Goal: Information Seeking & Learning: Learn about a topic

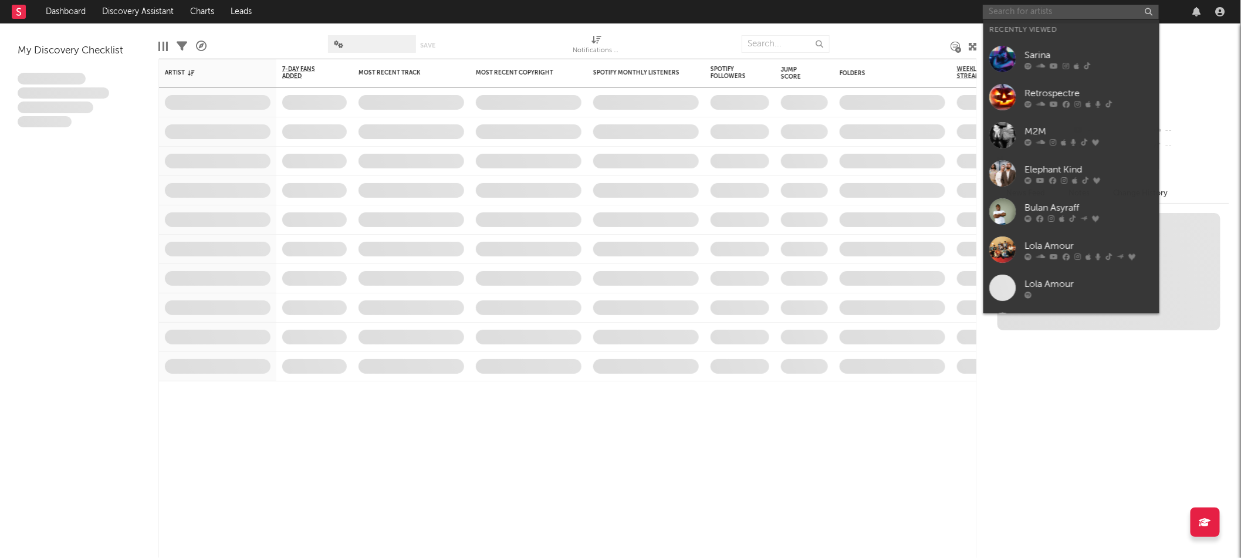
click at [1035, 9] on input "text" at bounding box center [1071, 12] width 176 height 15
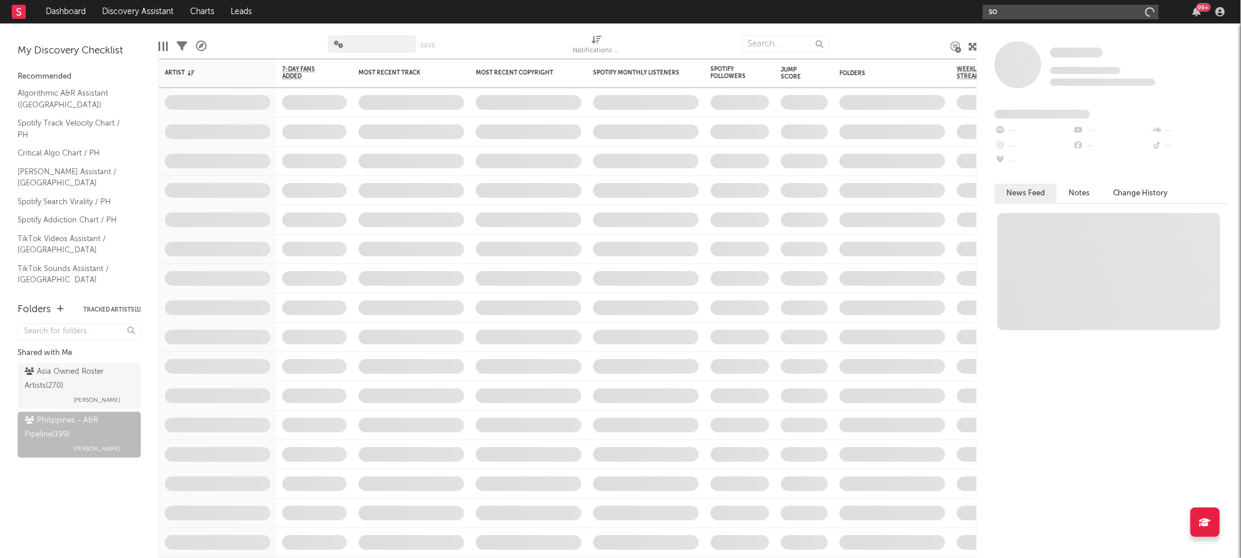
type input "s"
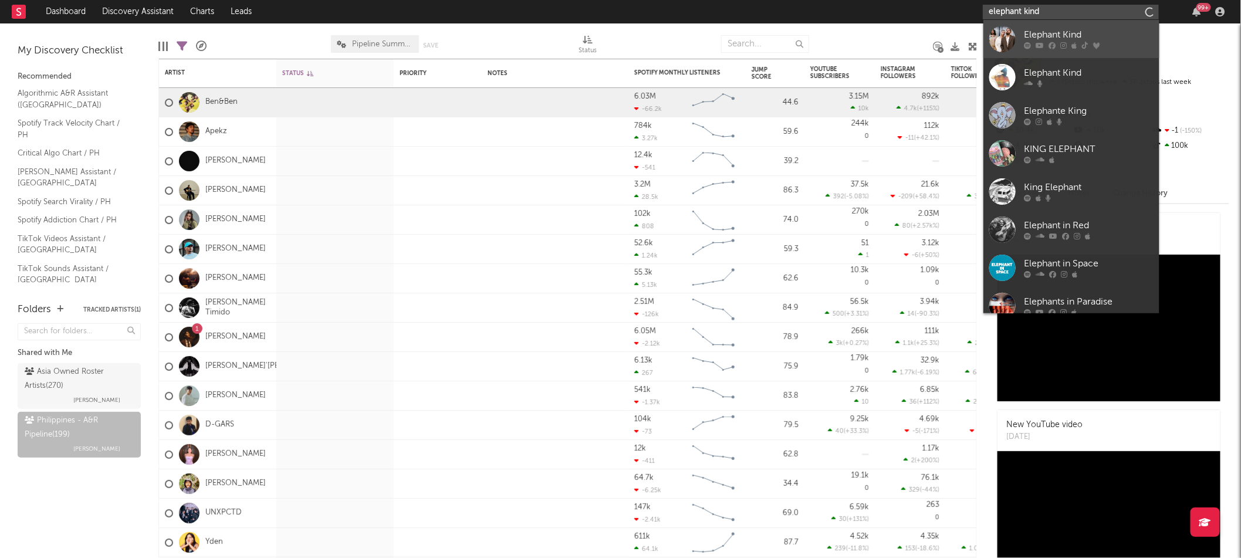
type input "elephant kind"
click at [1077, 34] on div "Elephant Kind" at bounding box center [1088, 35] width 129 height 14
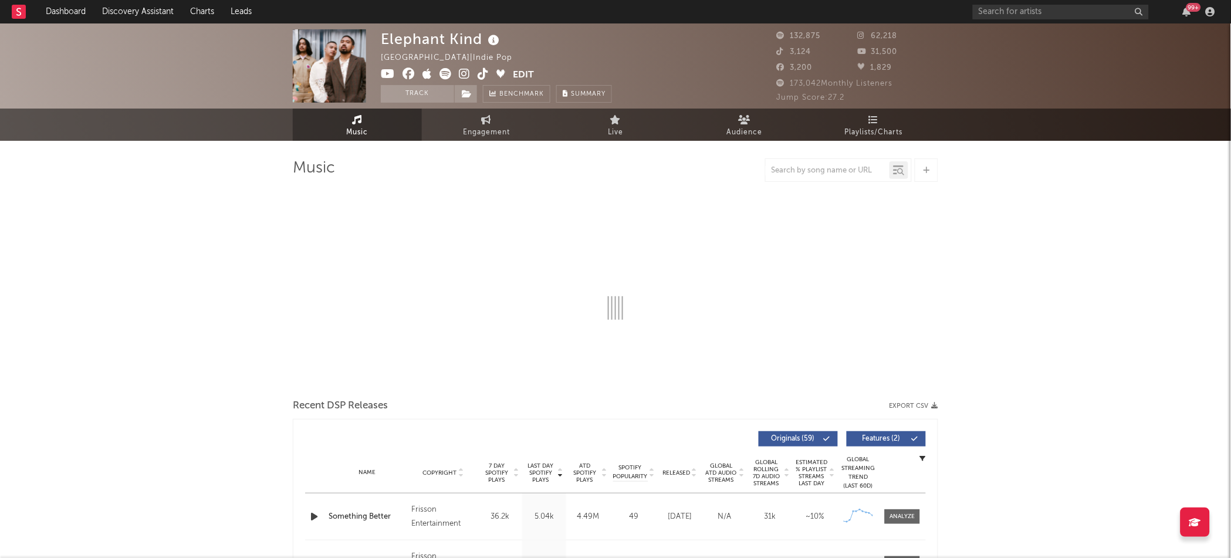
select select "6m"
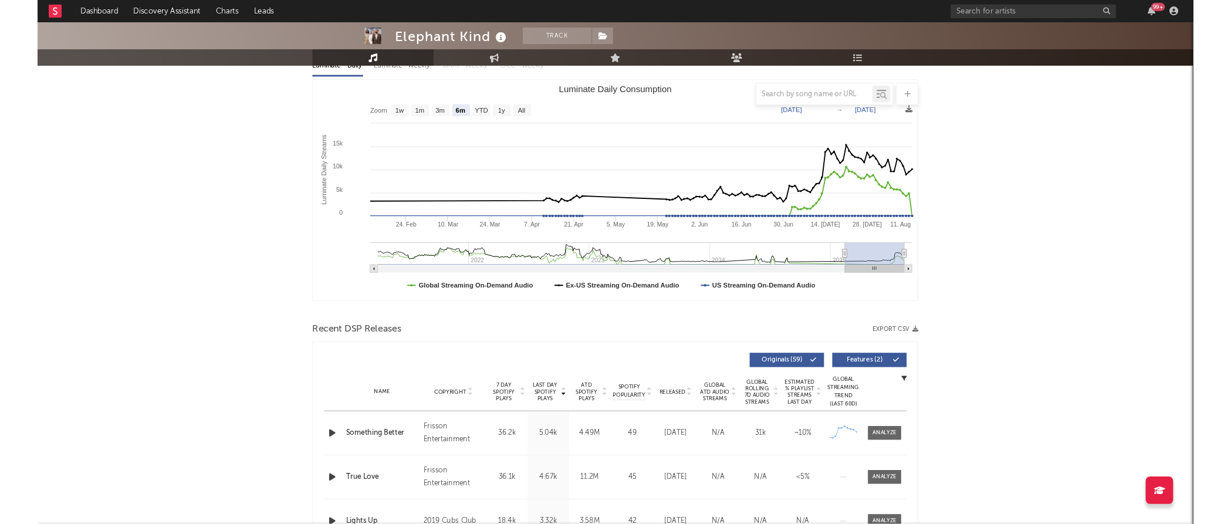
scroll to position [4, 0]
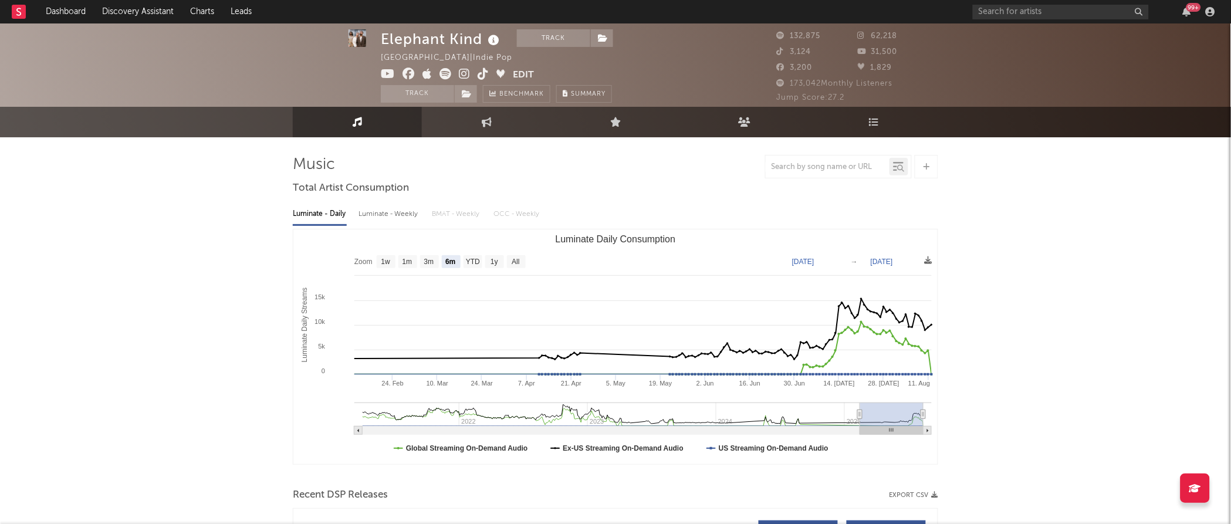
click at [386, 212] on div "Luminate - Weekly" at bounding box center [389, 214] width 62 height 20
select select "6m"
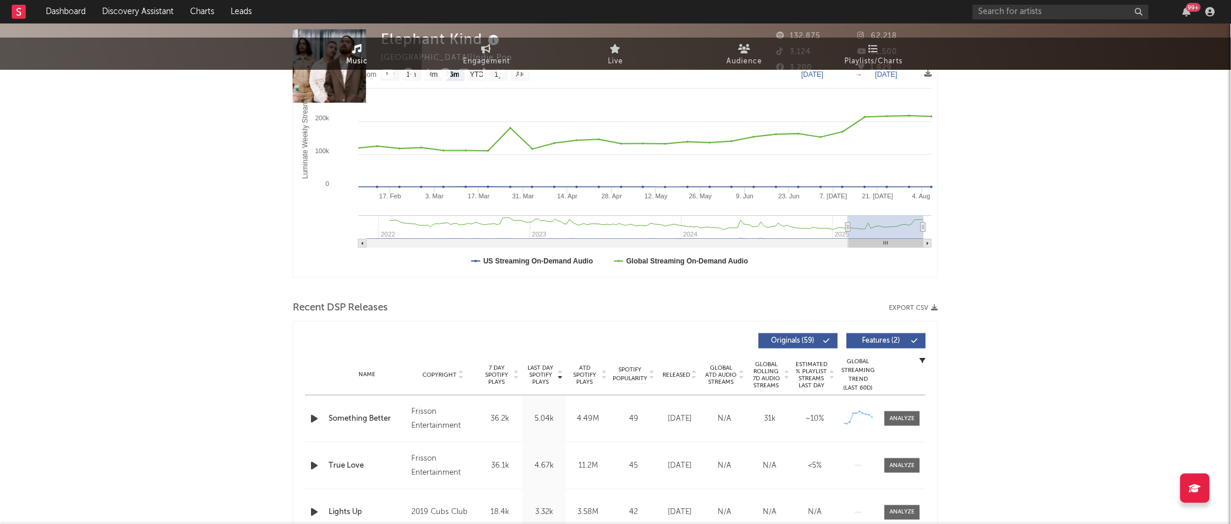
scroll to position [0, 0]
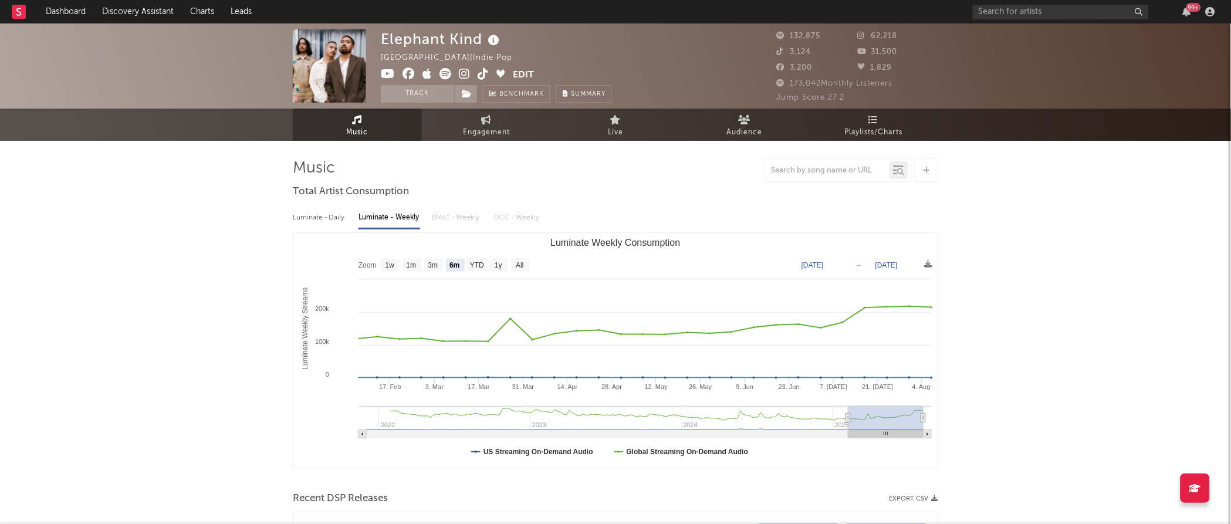
click at [458, 219] on div "Luminate - Daily Luminate - Weekly BMAT - Weekly OCC - Weekly" at bounding box center [615, 218] width 645 height 20
click at [450, 218] on div "Luminate - Daily Luminate - Weekly BMAT - Weekly OCC - Weekly" at bounding box center [615, 218] width 645 height 20
click at [555, 217] on div "Luminate - Daily Luminate - Weekly BMAT - Weekly OCC - Weekly" at bounding box center [615, 218] width 645 height 20
click at [485, 132] on span "Engagement" at bounding box center [486, 133] width 47 height 14
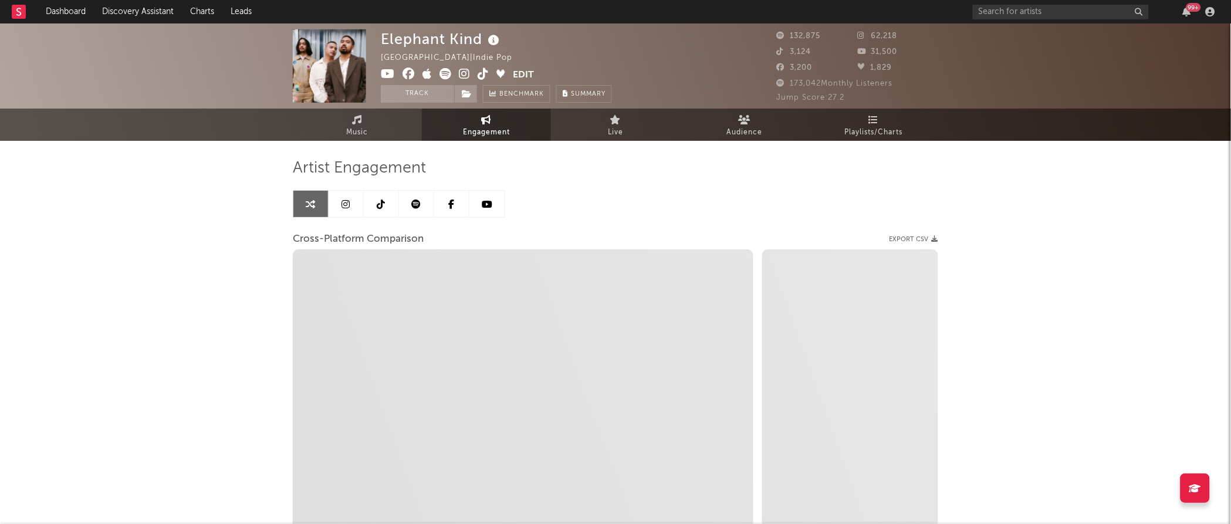
select select "1w"
click at [693, 136] on link "Audience" at bounding box center [744, 125] width 129 height 32
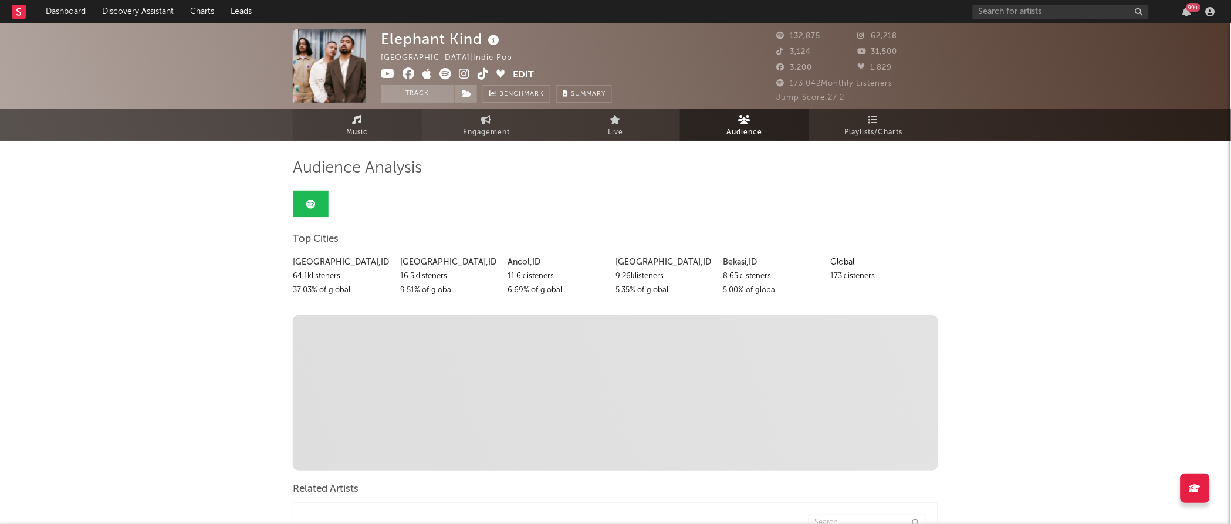
click at [367, 120] on link "Music" at bounding box center [357, 125] width 129 height 32
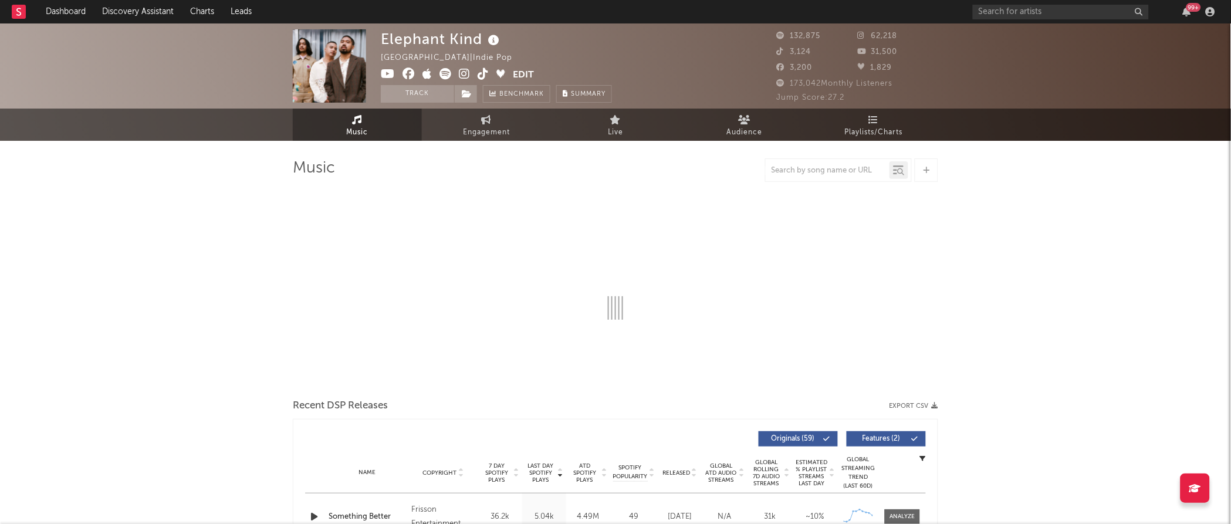
select select "6m"
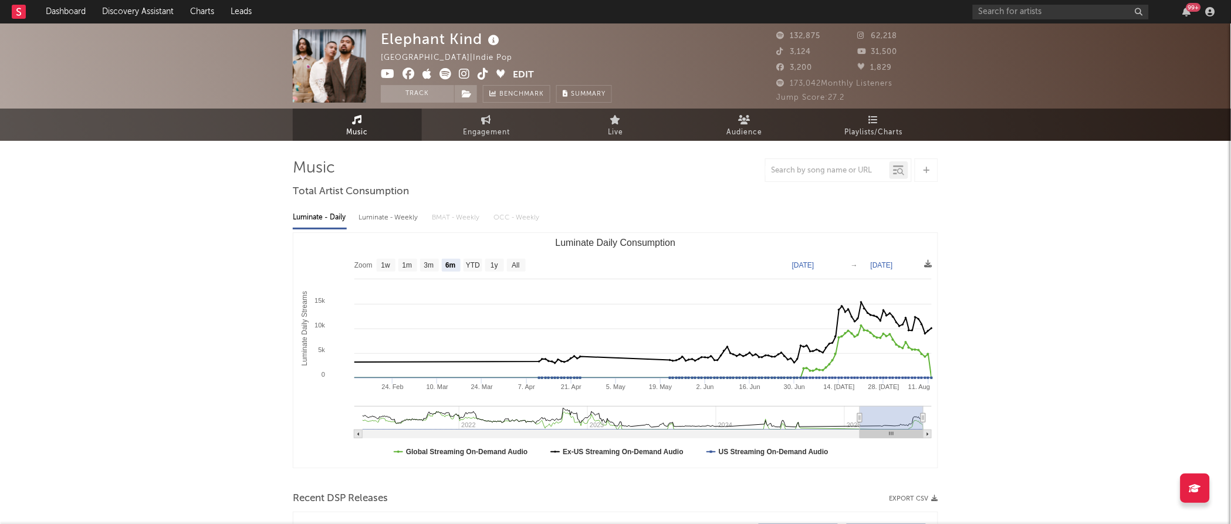
click at [405, 223] on div "Luminate - Weekly" at bounding box center [389, 218] width 62 height 20
select select "6m"
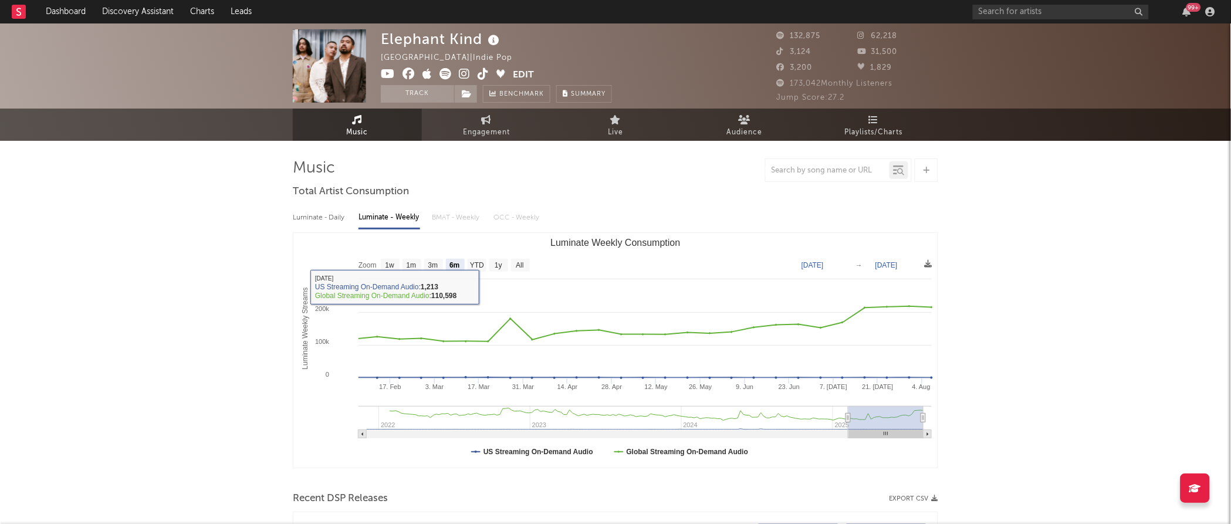
click at [326, 206] on div "Luminate - Daily Luminate - Weekly BMAT - Weekly OCC - Weekly Zoom 1w 1m 3m 6m …" at bounding box center [615, 336] width 645 height 269
click at [320, 215] on div "Luminate - Daily" at bounding box center [320, 218] width 54 height 20
select select "6m"
